Goal: Check status: Check status

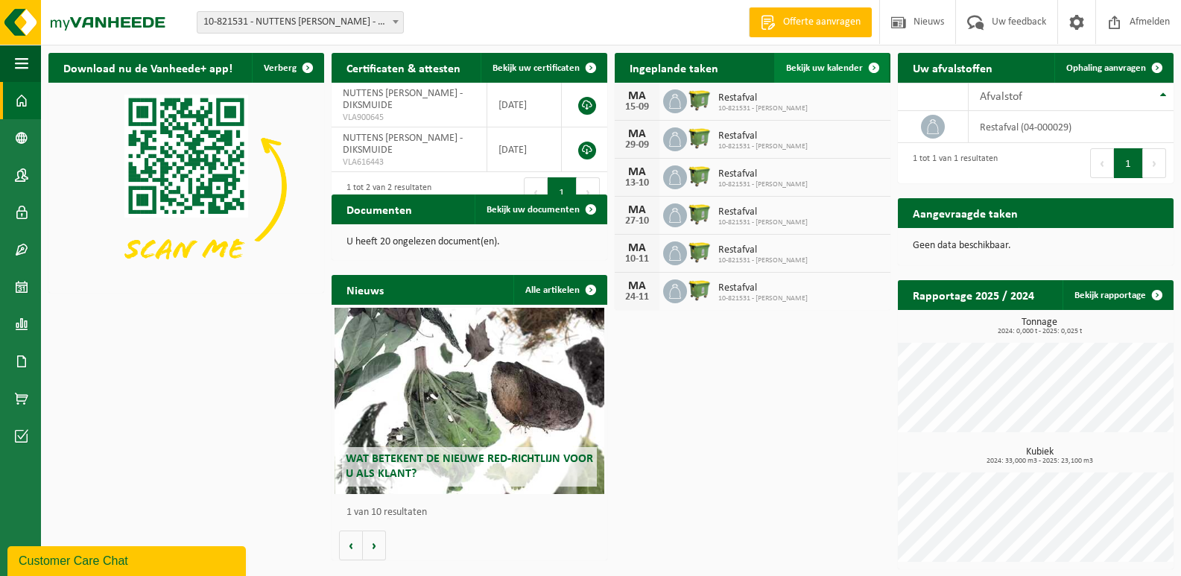
click at [828, 62] on link "Bekijk uw kalender" at bounding box center [831, 68] width 115 height 30
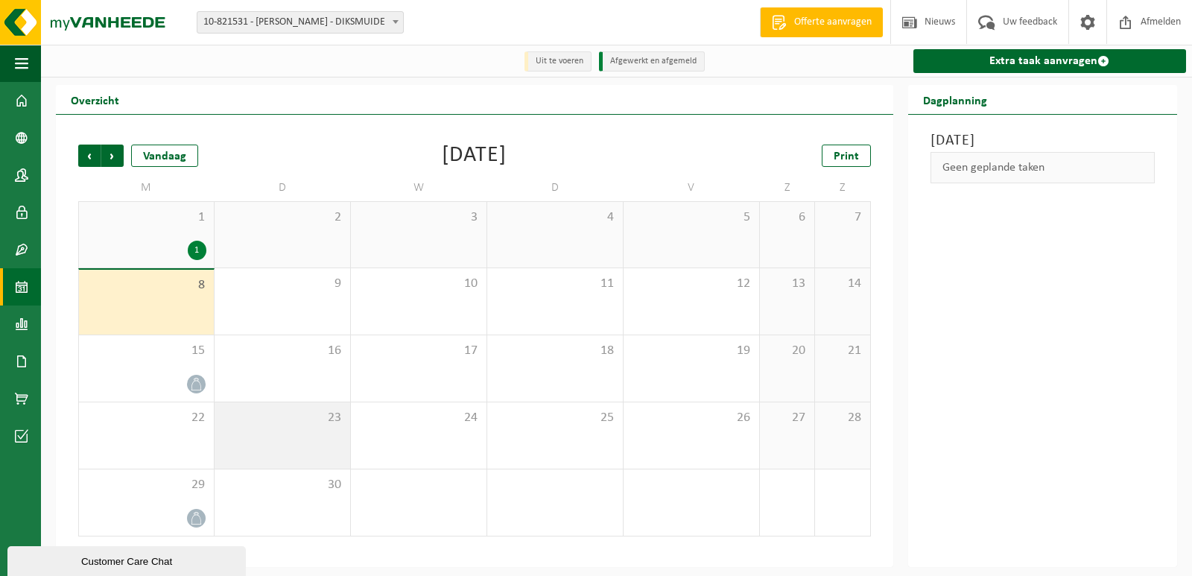
drag, startPoint x: 176, startPoint y: 322, endPoint x: 302, endPoint y: 451, distance: 180.7
click at [291, 364] on tbody "1 1 2 3 4 5 6 7 8 9 10 11 12 13 14 15 16 17 18 19 20 21 22 23 24 25 26 27 28 29…" at bounding box center [474, 368] width 793 height 335
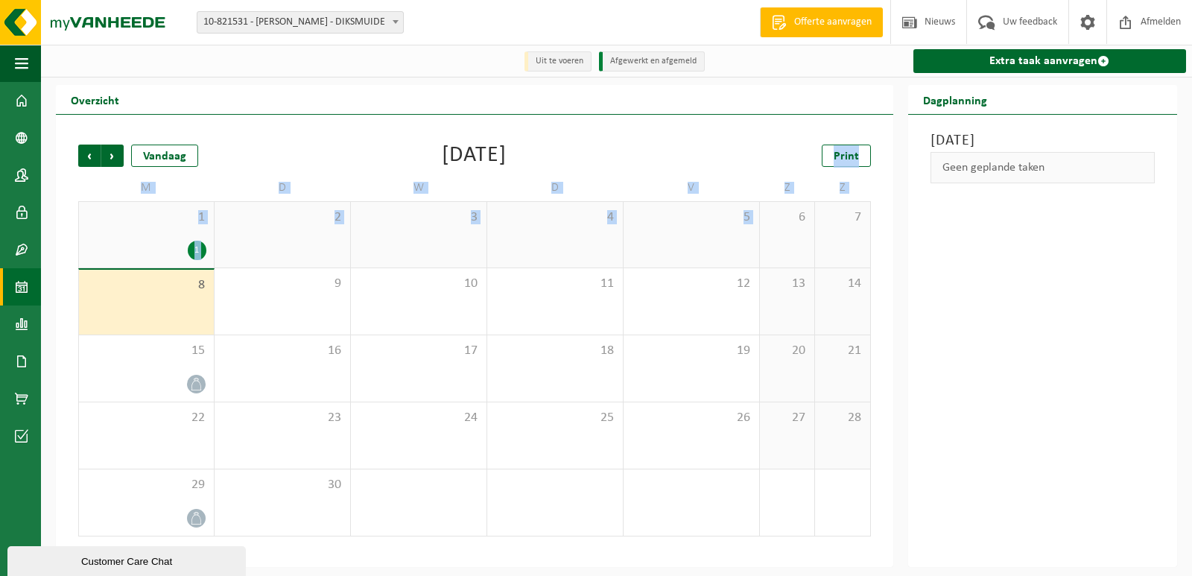
drag, startPoint x: 722, startPoint y: 180, endPoint x: 771, endPoint y: 222, distance: 65.0
click at [770, 222] on div "Vorige Volgende Vandaag September 2025 Print M D W D V Z Z 1 1 2 3 4 5 6 7 8 9 …" at bounding box center [475, 341] width 808 height 422
